Goal: Information Seeking & Learning: Learn about a topic

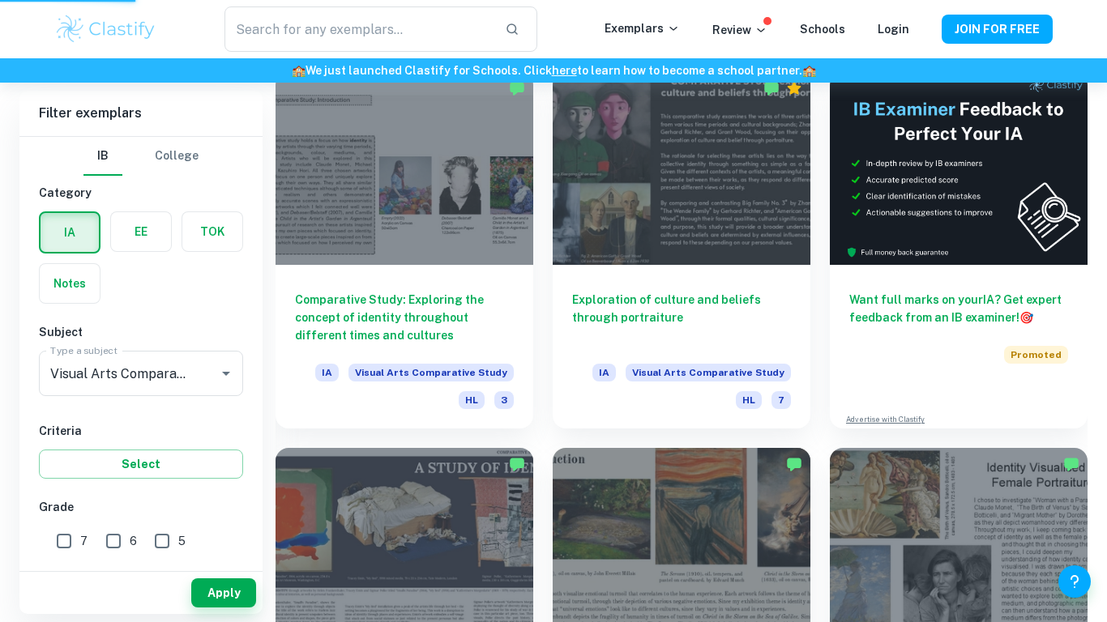
scroll to position [391, 0]
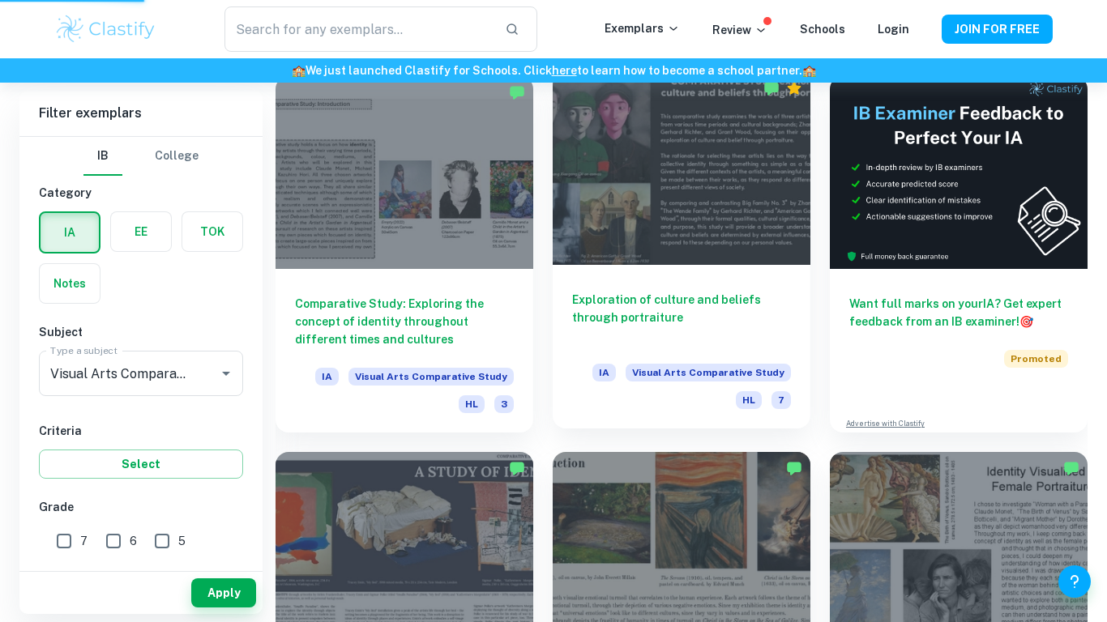
click at [673, 302] on h6 "Exploration of culture and beliefs through portraiture" at bounding box center [681, 317] width 219 height 53
click at [677, 270] on div "Exploration of culture and beliefs through portraiture IA Visual Arts Comparati…" at bounding box center [682, 347] width 258 height 164
